Goal: Information Seeking & Learning: Learn about a topic

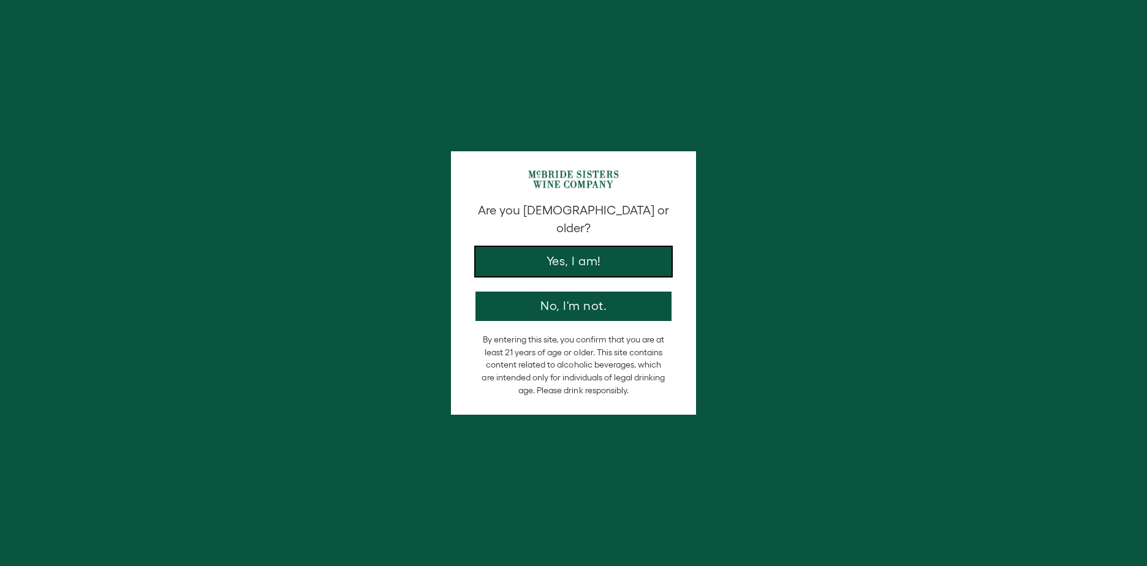
click at [550, 247] on button "Yes, I am!" at bounding box center [574, 261] width 196 height 29
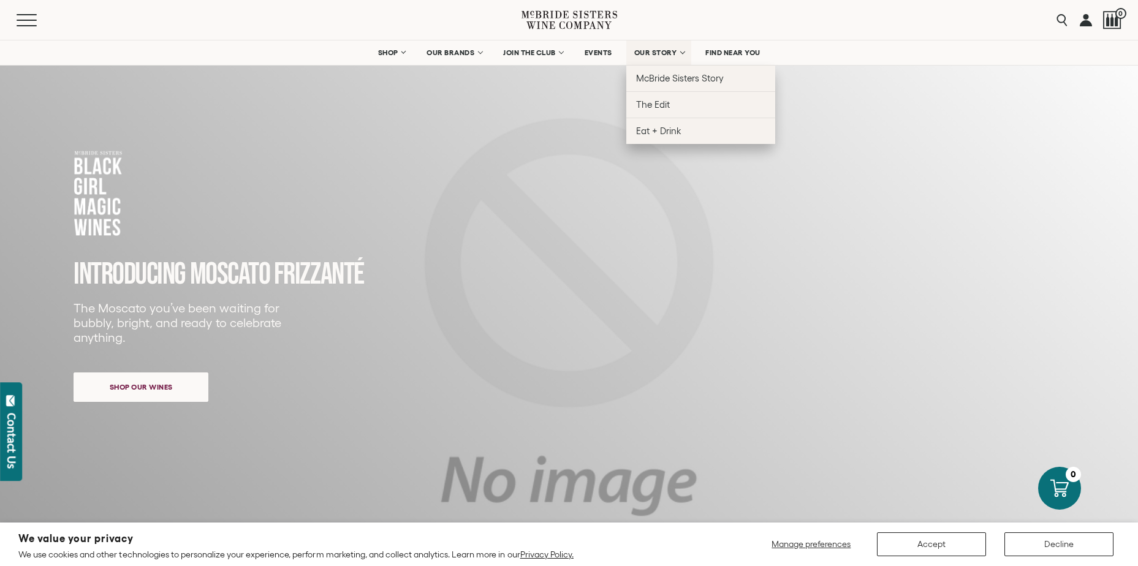
click at [658, 51] on span "OUR STORY" at bounding box center [655, 52] width 43 height 9
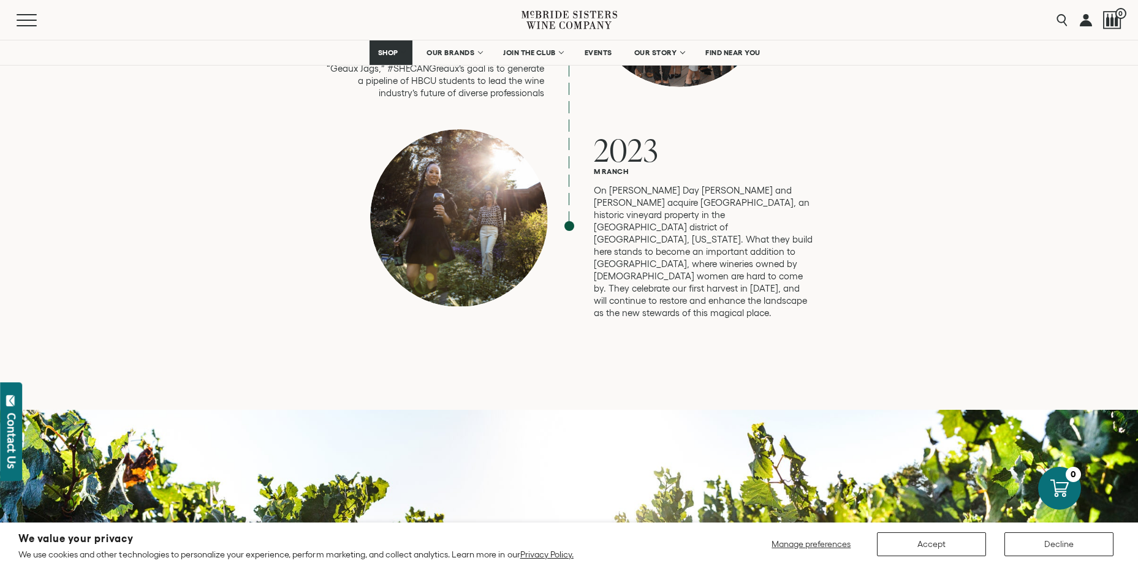
scroll to position [3738, 0]
